Goal: Find specific page/section: Find specific page/section

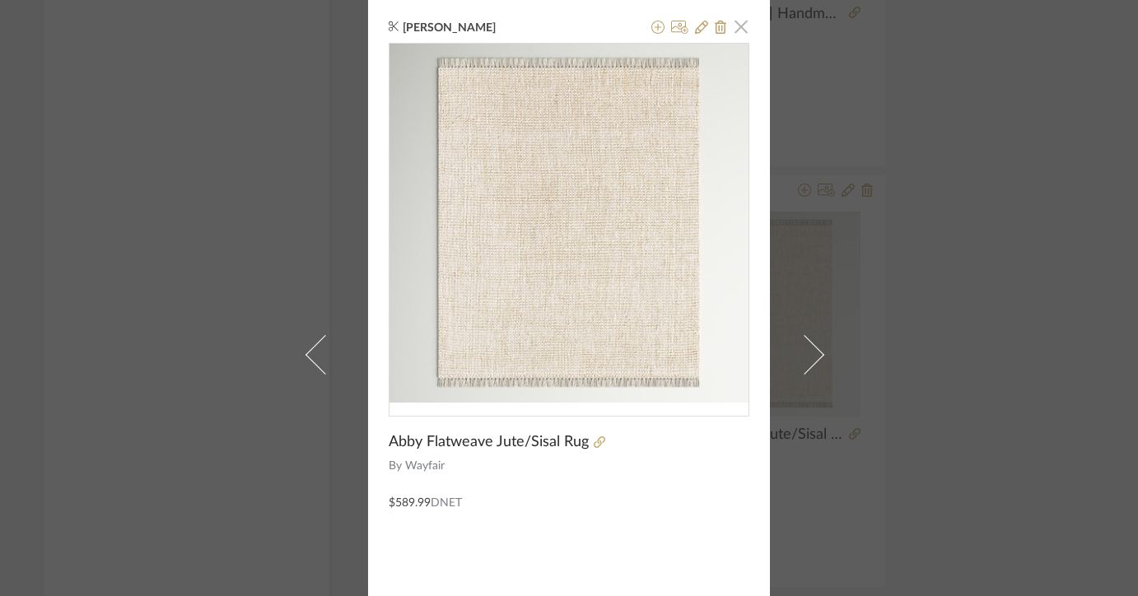
click at [742, 23] on span "button" at bounding box center [741, 26] width 33 height 33
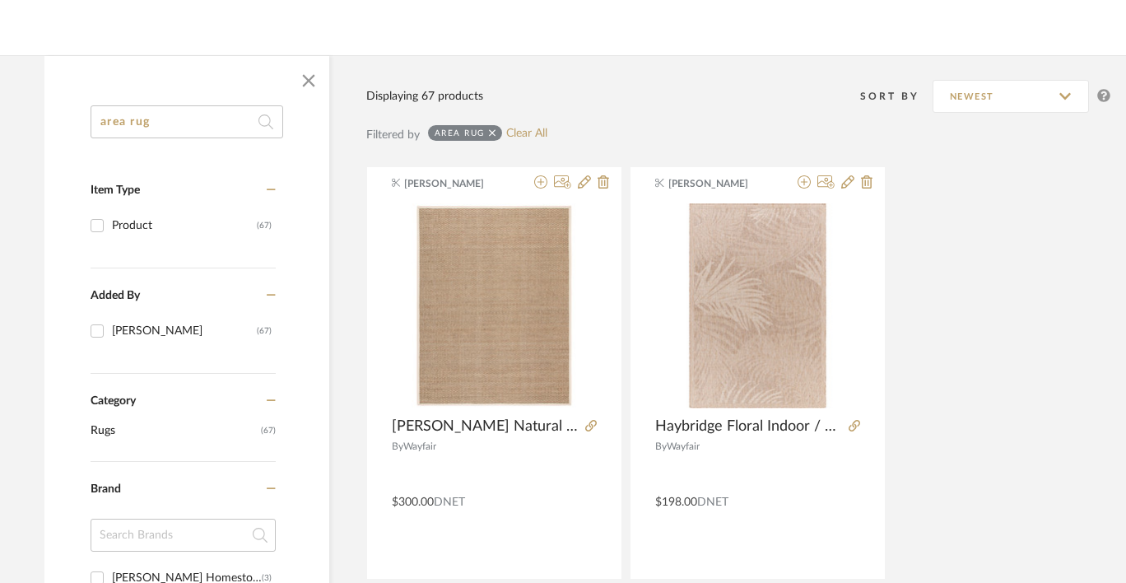
scroll to position [0, 16]
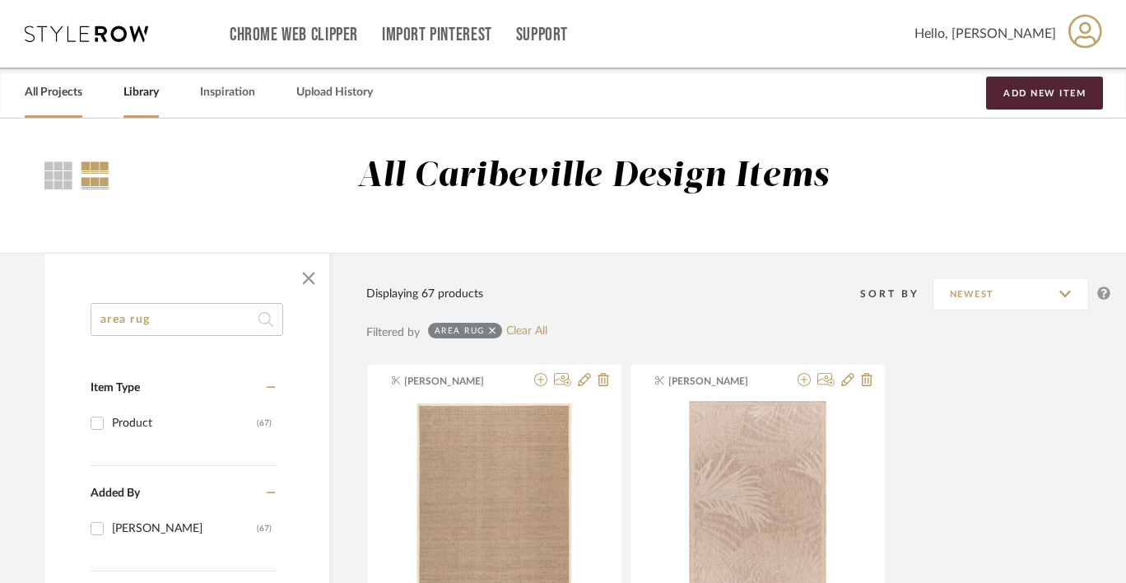
click at [63, 94] on link "All Projects" at bounding box center [54, 93] width 58 height 22
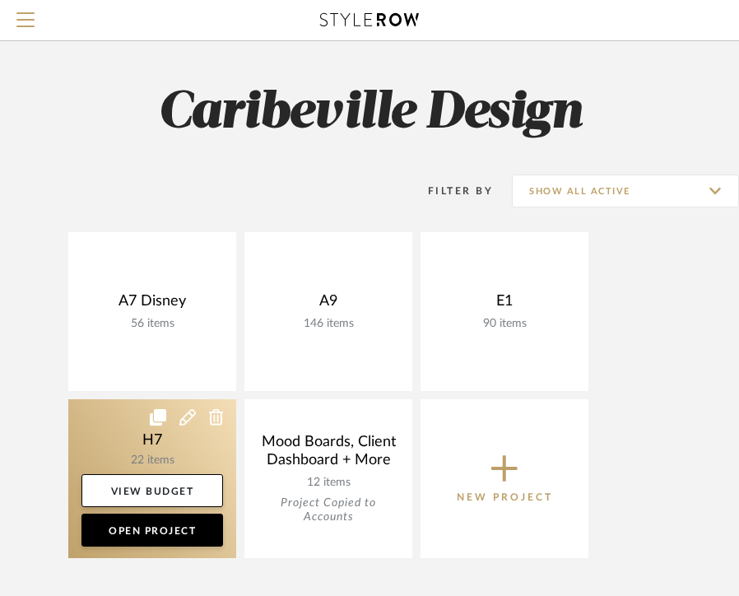
click at [132, 436] on link at bounding box center [152, 478] width 168 height 159
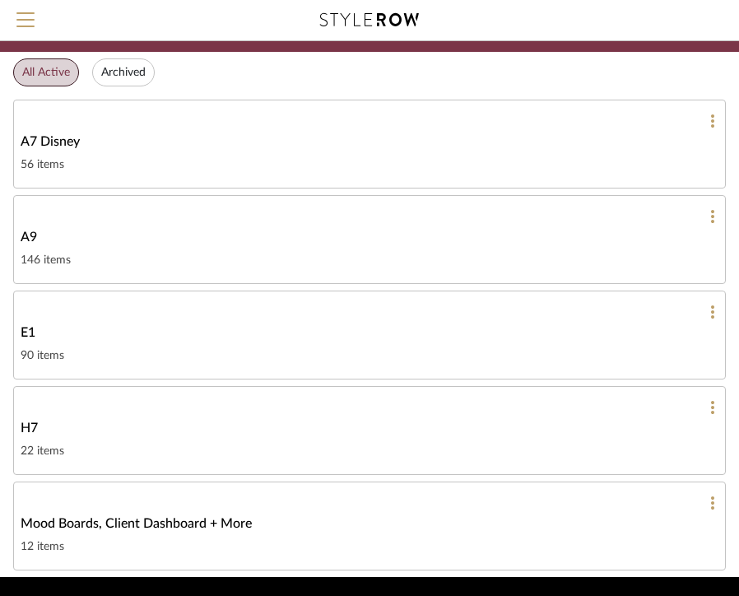
scroll to position [121, 0]
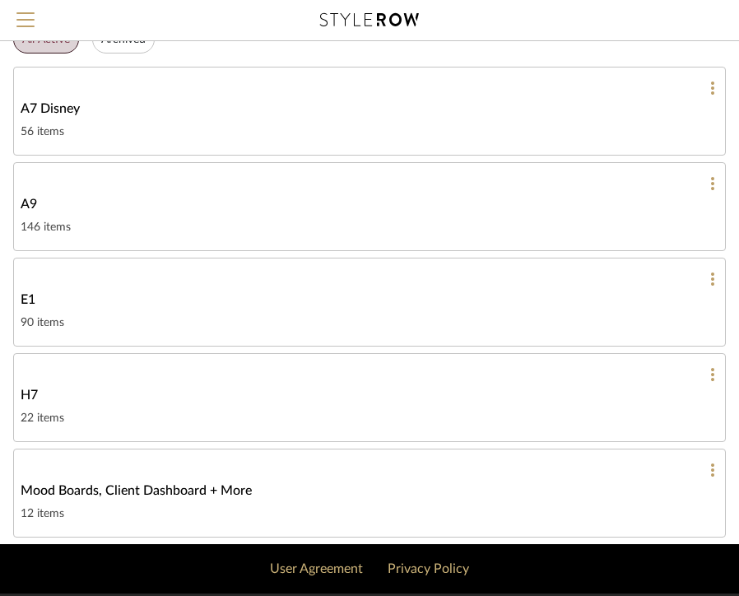
click at [116, 420] on div "22 items" at bounding box center [370, 418] width 698 height 20
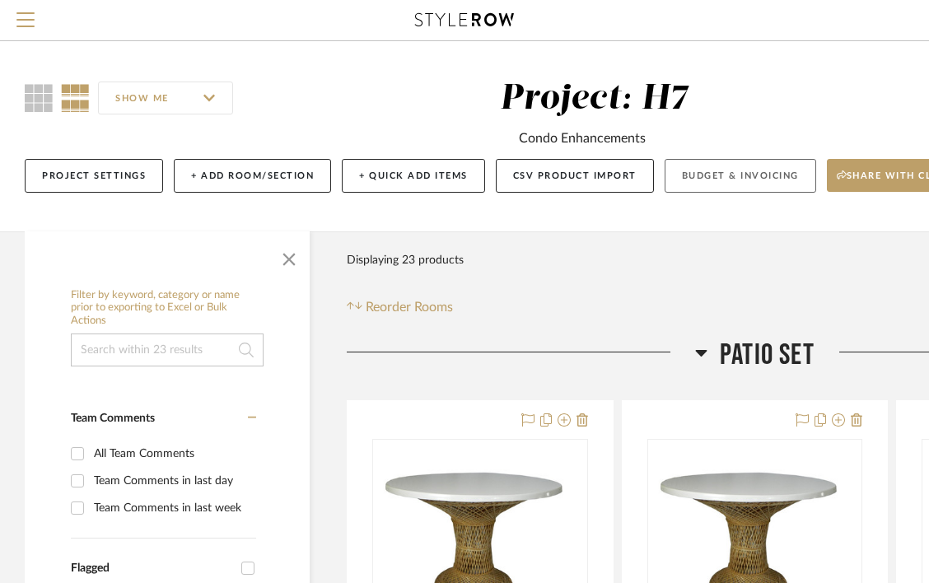
click at [690, 166] on button "Budget & Invoicing" at bounding box center [741, 176] width 152 height 34
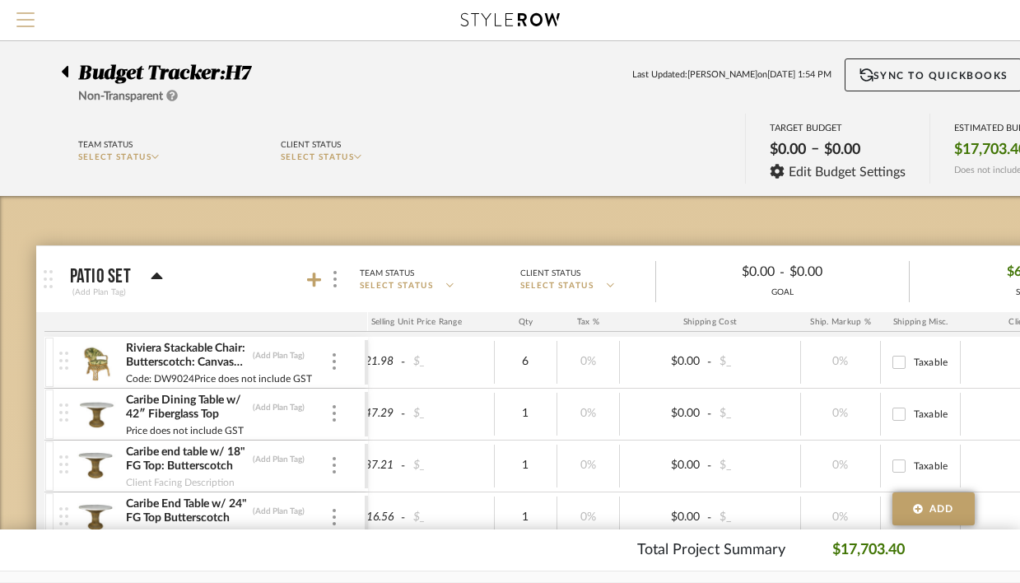
click at [21, 32] on span "Menu" at bounding box center [25, 24] width 18 height 25
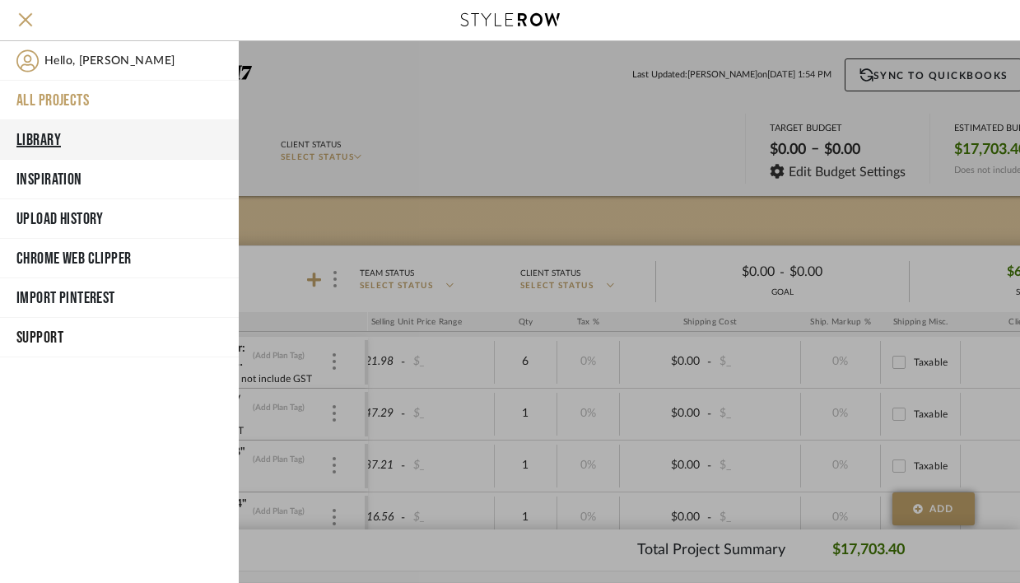
click at [52, 132] on button "Library" at bounding box center [119, 140] width 239 height 40
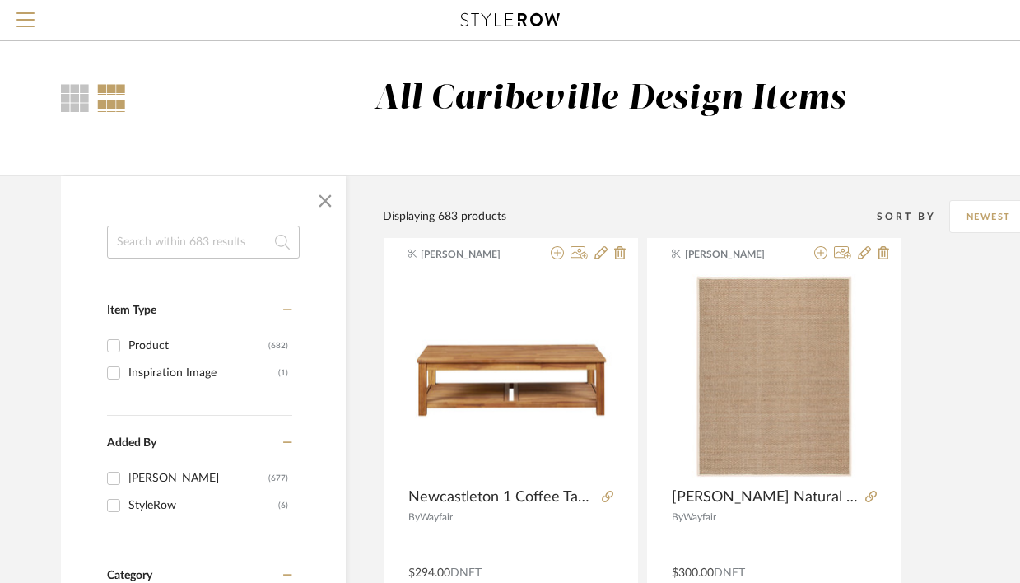
click at [143, 238] on input at bounding box center [203, 242] width 193 height 33
type input "rug"
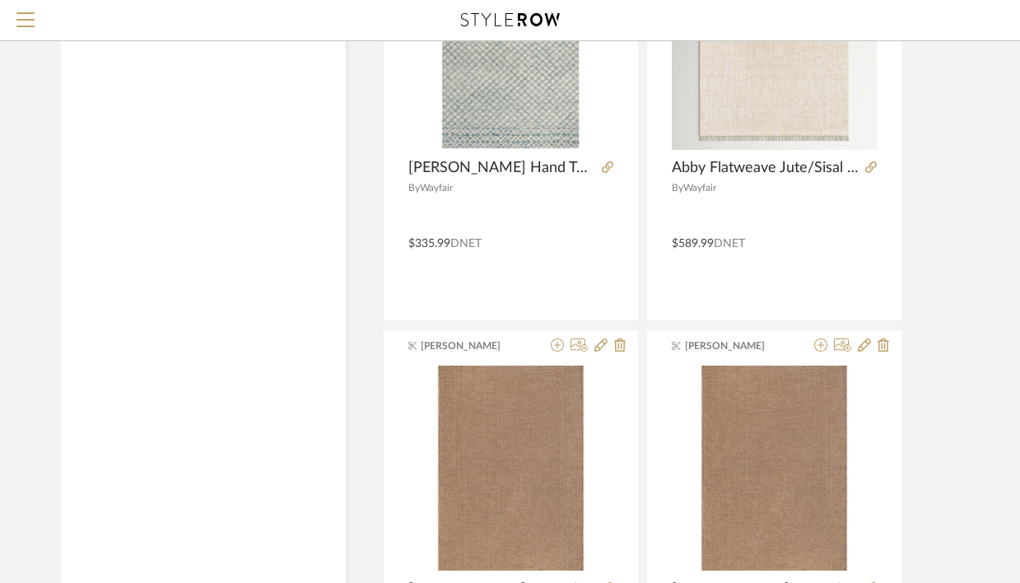
scroll to position [2065, 0]
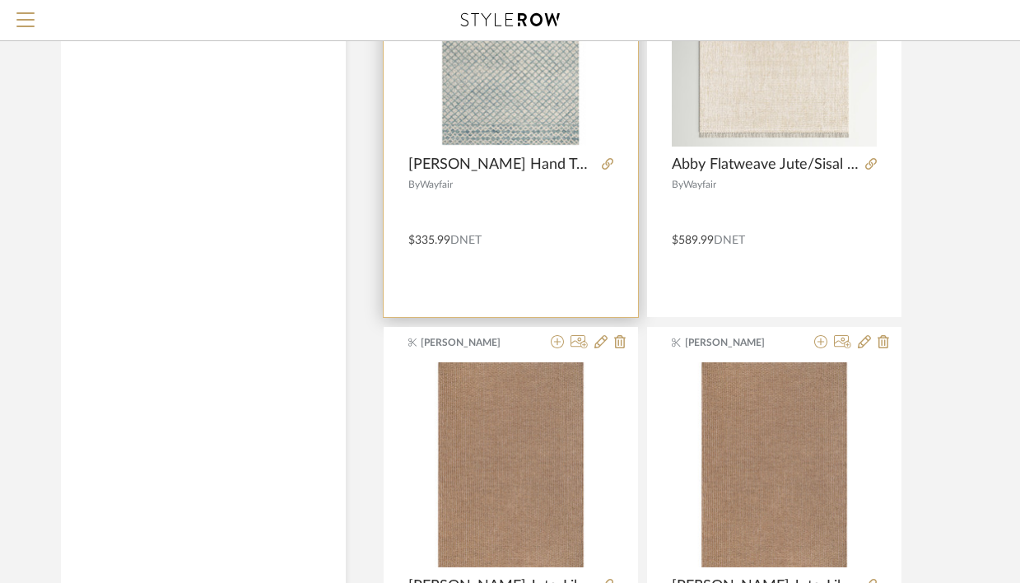
click at [539, 105] on img "0" at bounding box center [510, 44] width 205 height 205
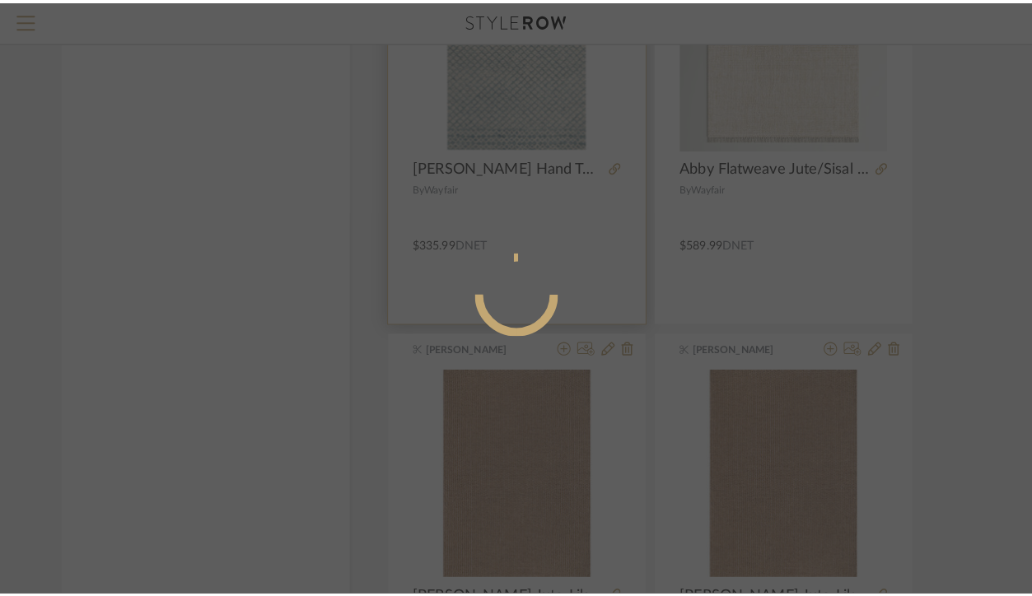
scroll to position [0, 0]
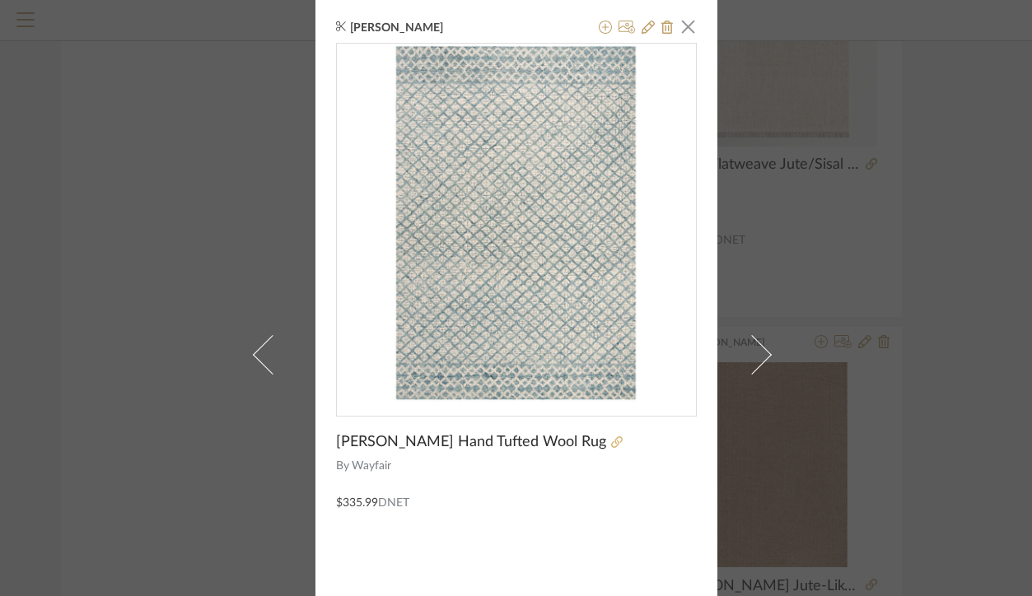
click at [611, 441] on icon at bounding box center [617, 442] width 12 height 12
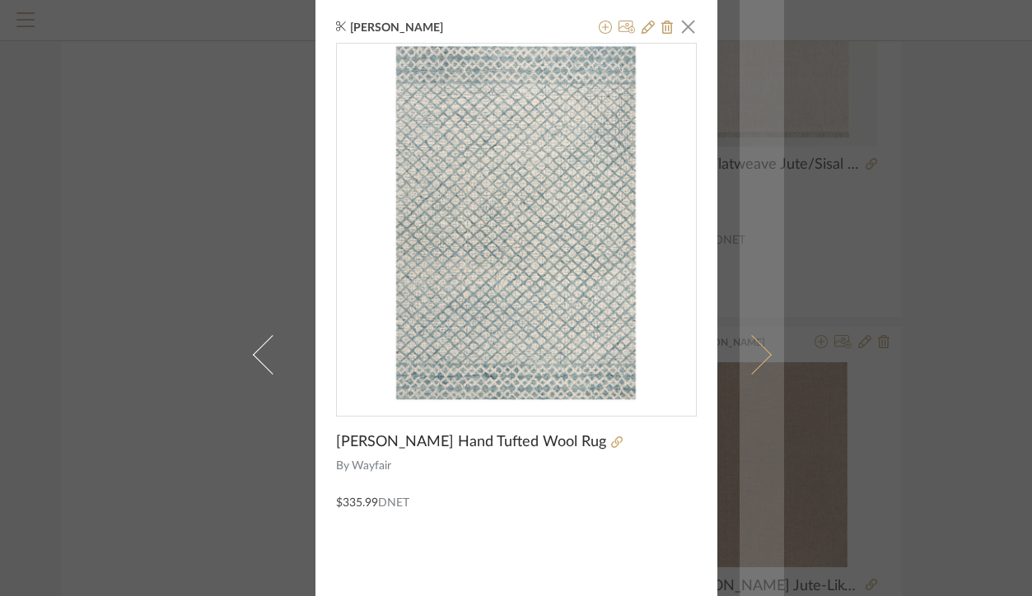
click at [753, 340] on link at bounding box center [761, 354] width 44 height 709
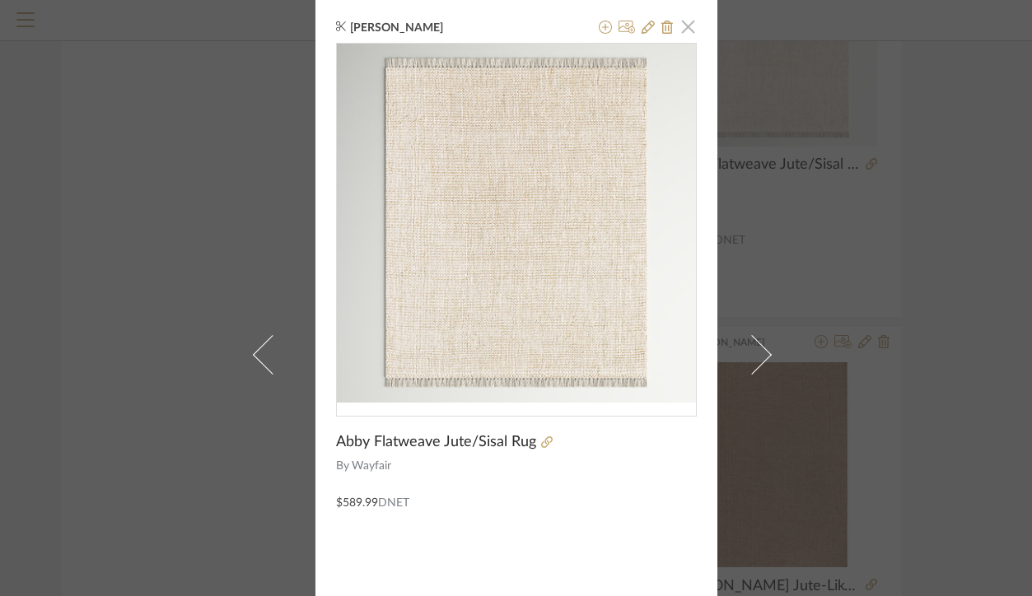
click at [679, 30] on span "button" at bounding box center [688, 26] width 33 height 33
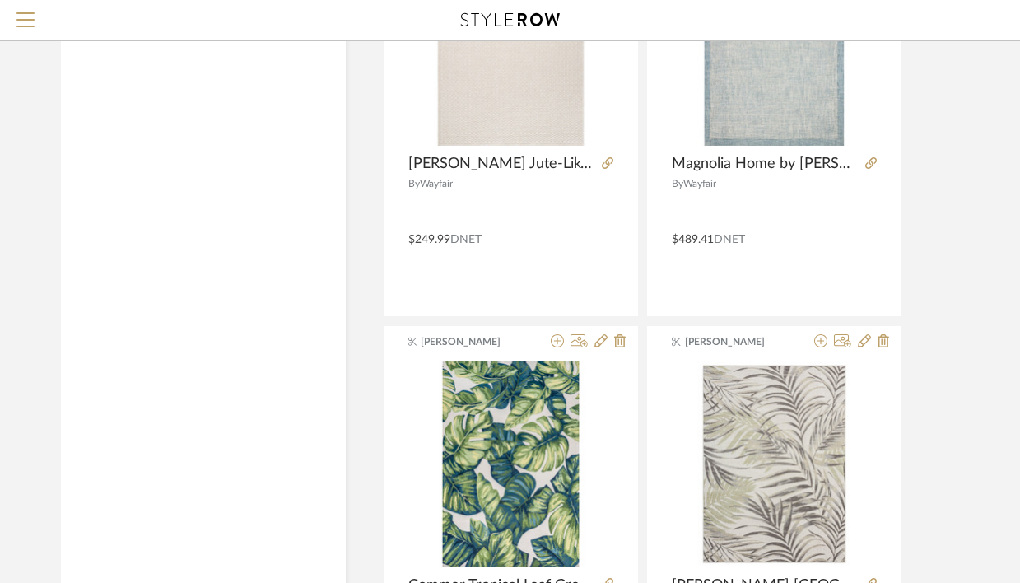
scroll to position [2914, 0]
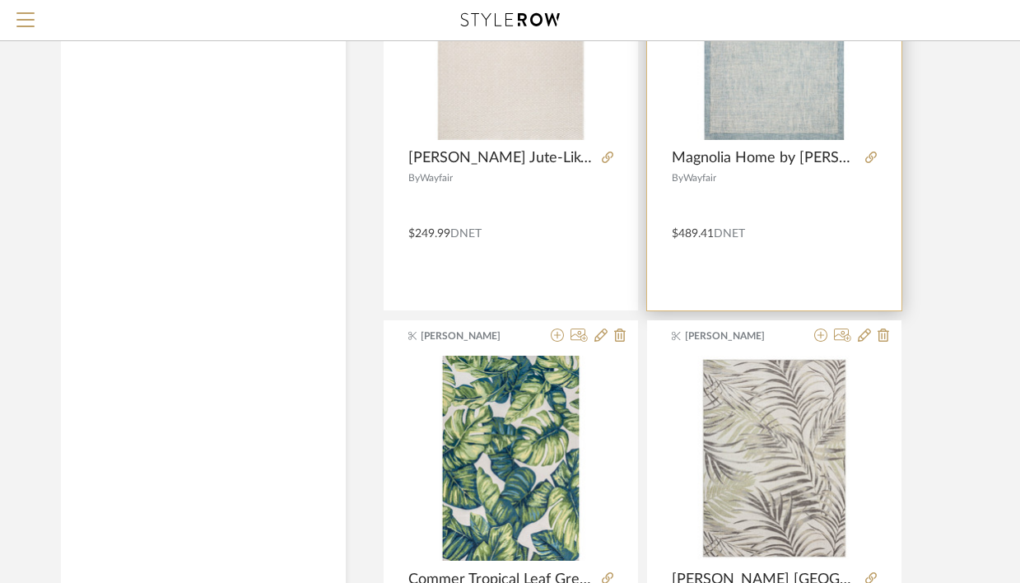
click at [751, 102] on img "0" at bounding box center [774, 37] width 205 height 205
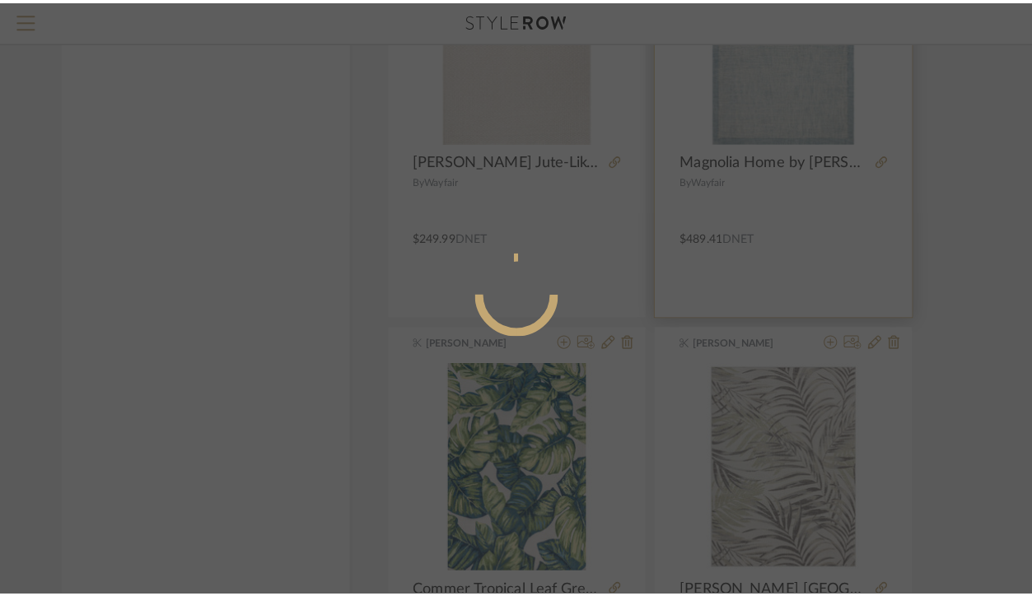
scroll to position [0, 0]
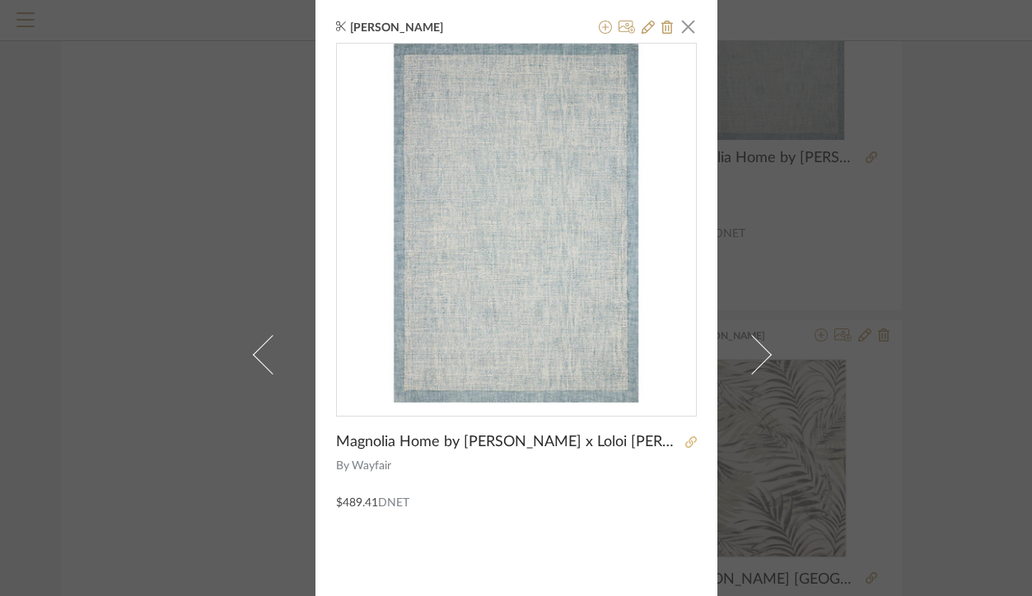
click at [685, 440] on icon at bounding box center [691, 442] width 12 height 12
